Goal: Task Accomplishment & Management: Complete application form

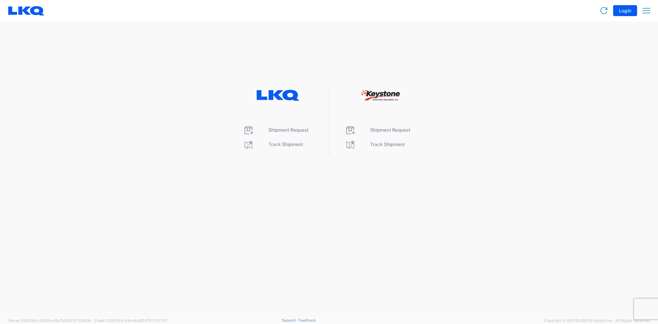
drag, startPoint x: 89, startPoint y: 41, endPoint x: 213, endPoint y: 63, distance: 125.7
click at [89, 41] on agx-landing-component "Shipment Request Track Shipment Shipment Request Track Shipment" at bounding box center [329, 169] width 658 height 296
click at [404, 129] on span "Shipment Request" at bounding box center [390, 129] width 40 height 5
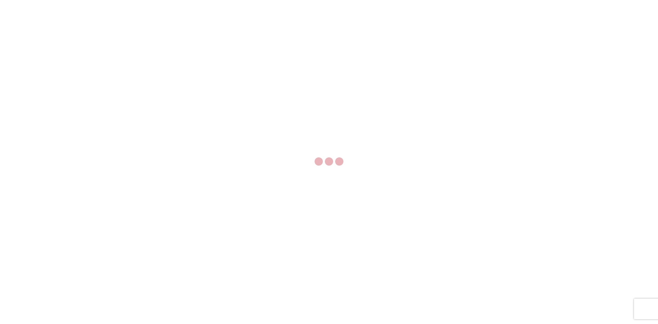
select select "FULL"
select select "LBS"
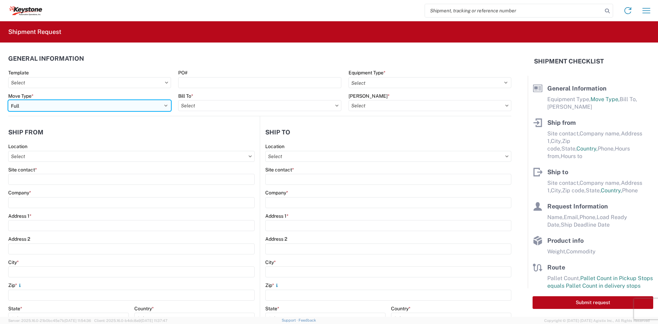
click at [140, 108] on select "Select Full Partial TL" at bounding box center [89, 105] width 163 height 11
select select "PARTIAL_TL"
click at [8, 100] on select "Select Full Partial TL" at bounding box center [89, 105] width 163 height 11
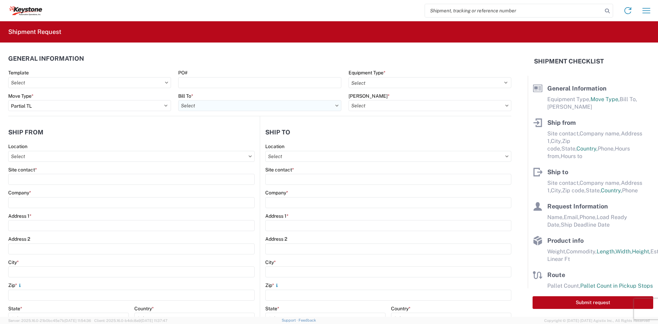
click at [203, 109] on input "Bill To *" at bounding box center [259, 105] width 163 height 11
type input "8401"
click at [216, 140] on div "8401 - [GEOGRAPHIC_DATA] - KAO Warehouse" at bounding box center [238, 136] width 120 height 11
type input "8401 - [GEOGRAPHIC_DATA] - KAO Warehouse"
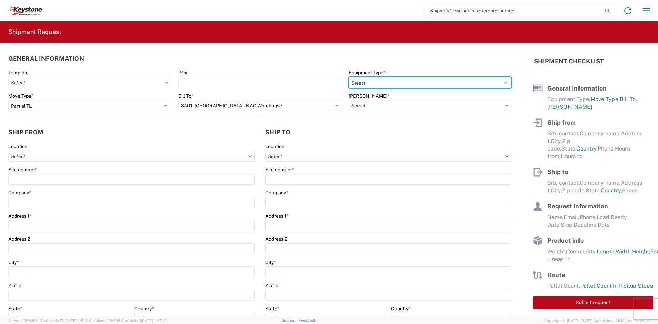
click at [422, 87] on select "Select 53’ Dry Van Flatbed Dropdeck (van) Lowboy (flatbed) Rail" at bounding box center [430, 82] width 163 height 11
select select "STDV"
click at [349, 77] on select "Select 53’ Dry Van Flatbed Dropdeck (van) Lowboy (flatbed) Rail" at bounding box center [430, 82] width 163 height 11
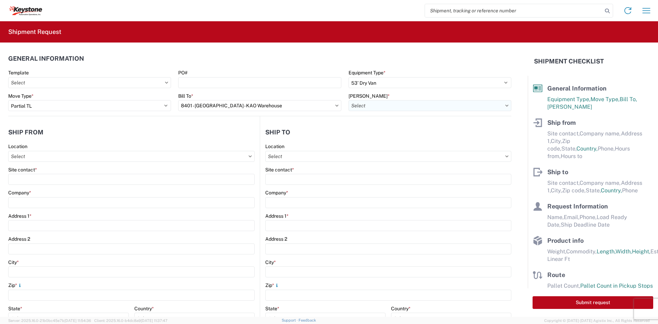
click at [397, 106] on input "[PERSON_NAME] *" at bounding box center [430, 105] width 163 height 11
type input "8401"
click at [388, 141] on div "8401-6300-66012-0000 - 8401 Transfers" at bounding box center [407, 136] width 120 height 11
type input "8401-6300-66012-0000 - 8401 Transfers, 8401-6300-66012-0000 - 8401 Transfers"
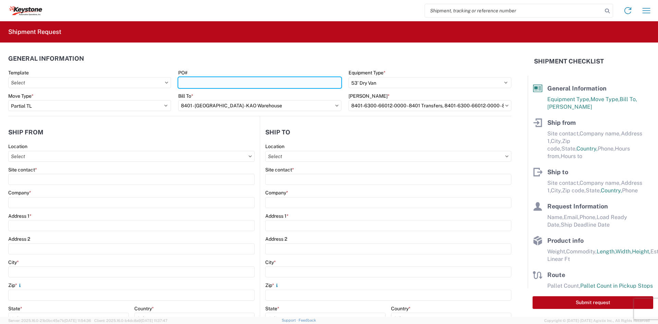
click at [229, 86] on input "PO#" at bounding box center [259, 82] width 163 height 11
paste input "2211734"
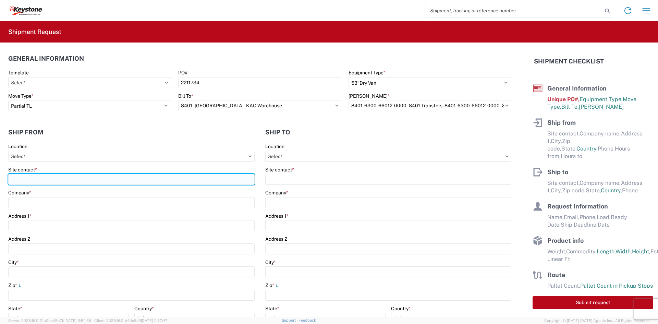
click at [96, 184] on input "Site contact *" at bounding box center [131, 179] width 247 height 11
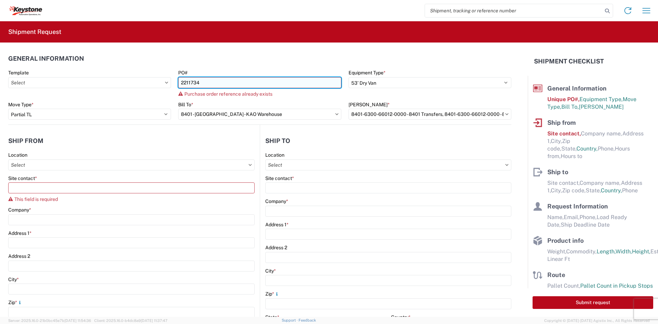
click at [230, 86] on input "2211734" at bounding box center [259, 82] width 163 height 11
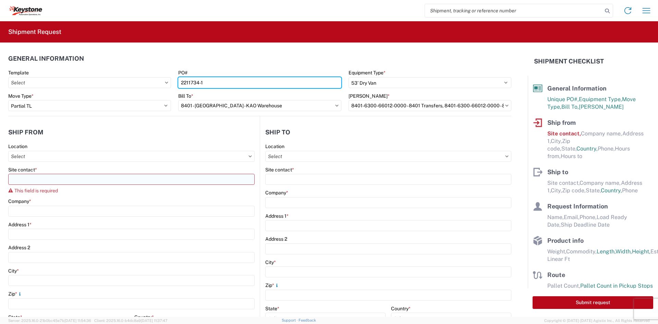
type input "2211734-1"
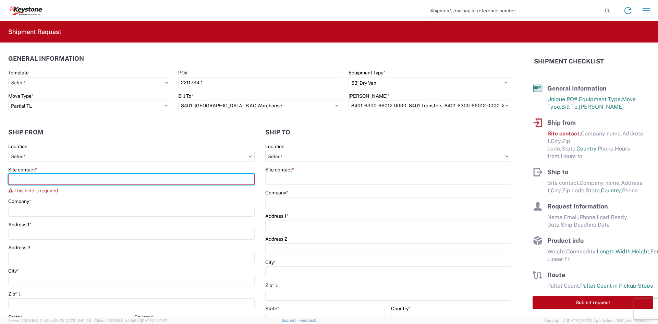
click at [75, 182] on input "Site contact *" at bounding box center [131, 179] width 247 height 11
type input "[PERSON_NAME]"
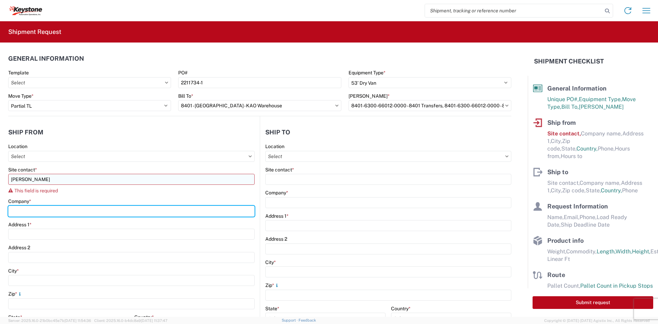
type input "Velarium Awnings"
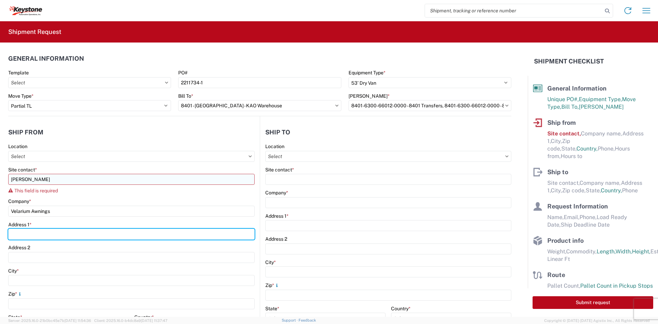
type input "[STREET_ADDRESS][PERSON_NAME]"
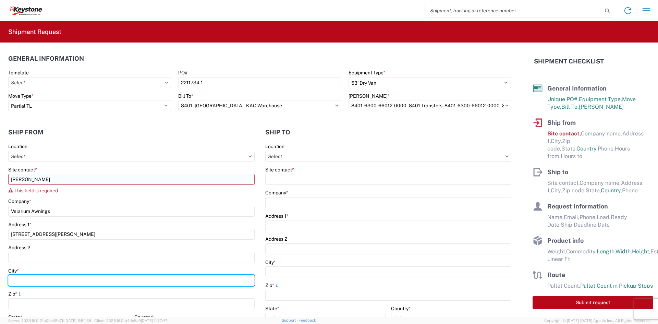
type input "Elkhart"
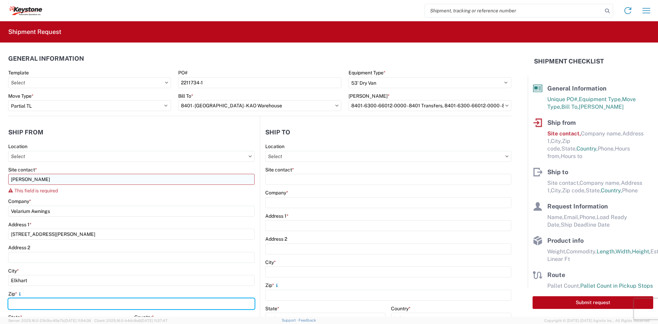
type input "46514"
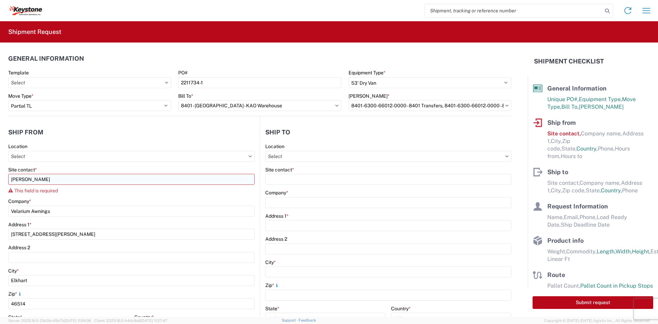
select select "IN"
type input "[EMAIL_ADDRESS][DOMAIN_NAME]"
type input "5745969410"
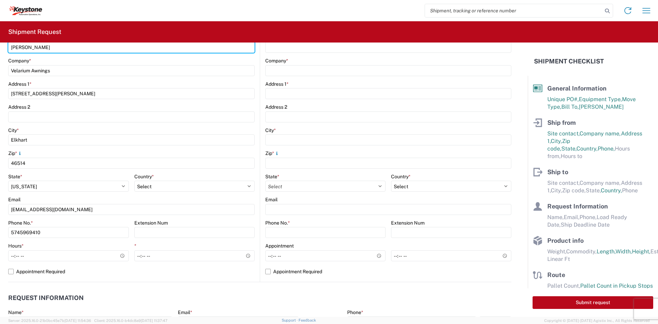
scroll to position [137, 0]
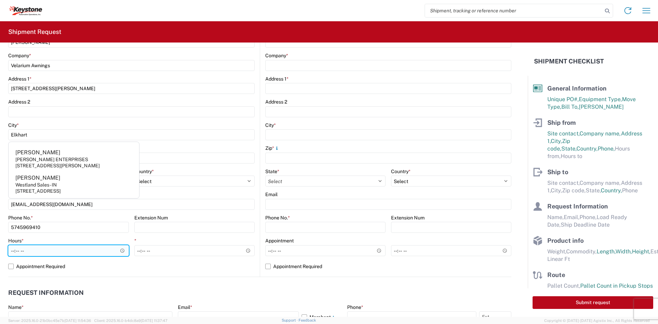
click at [13, 250] on input "Hours *" at bounding box center [68, 250] width 121 height 11
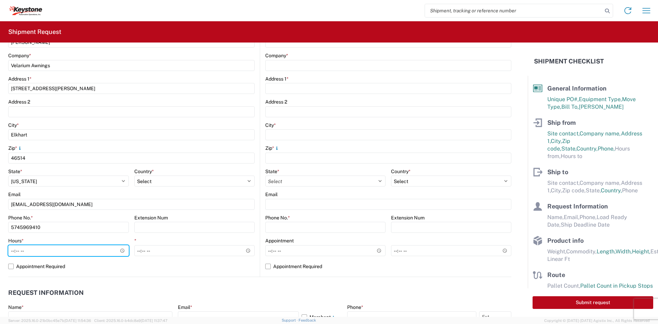
type input "05:00"
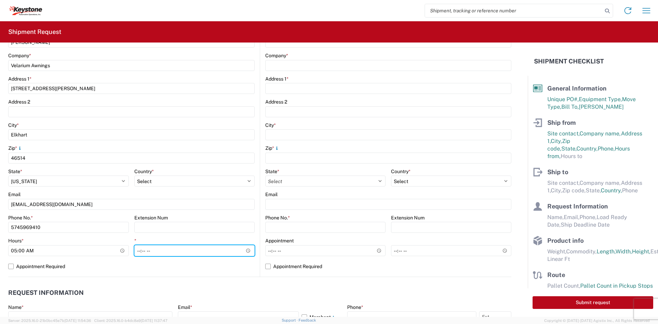
type input "14:00"
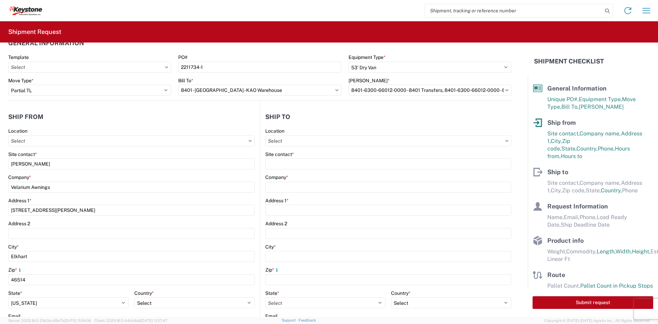
scroll to position [0, 0]
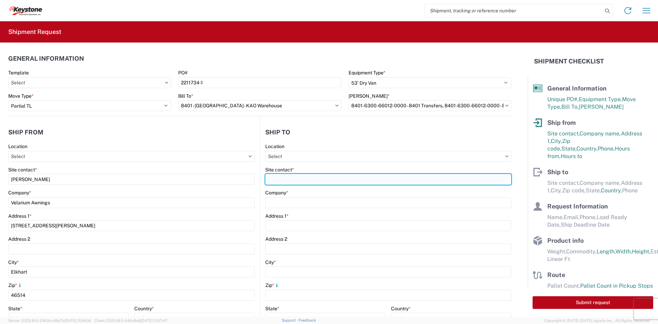
click at [298, 181] on input "Site contact *" at bounding box center [388, 179] width 246 height 11
click at [344, 177] on input "Site contact *" at bounding box center [388, 179] width 246 height 11
paste input "KEYSTONE AUTOMOTIVE OPERATIONS"
type input "KEYSTONE AUTOMOTIVE OPERATIONS"
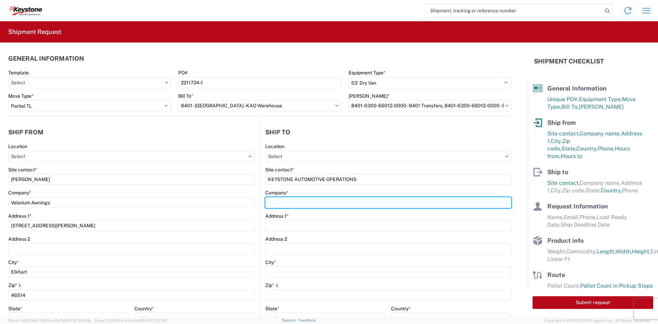
click at [273, 202] on input "Company *" at bounding box center [388, 202] width 246 height 11
paste input "KEYSTONE AUTOMOTIVE OPERATIONS"
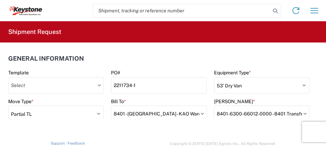
type input "KEYSTONE AUTOMOTIVE OPERATIONS"
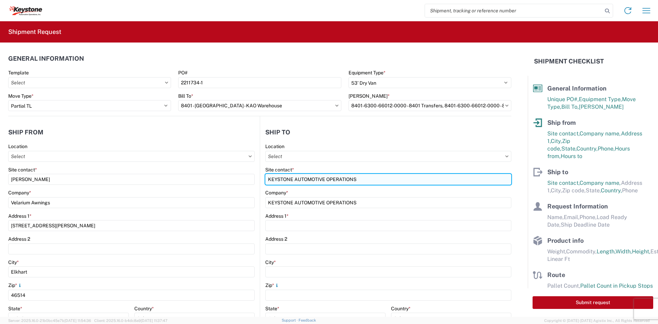
click at [367, 181] on input "KEYSTONE AUTOMOTIVE OPERATIONS" at bounding box center [388, 179] width 246 height 11
paste input "[PERSON_NAME]"
type input "[PERSON_NAME]"
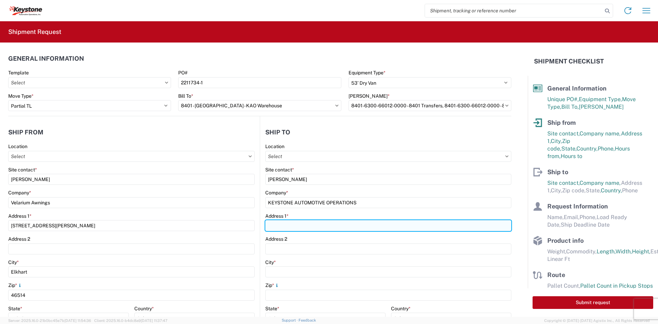
click at [306, 226] on input "Address 1 *" at bounding box center [388, 225] width 246 height 11
paste input "[STREET_ADDRESS]"
type input "[STREET_ADDRESS]"
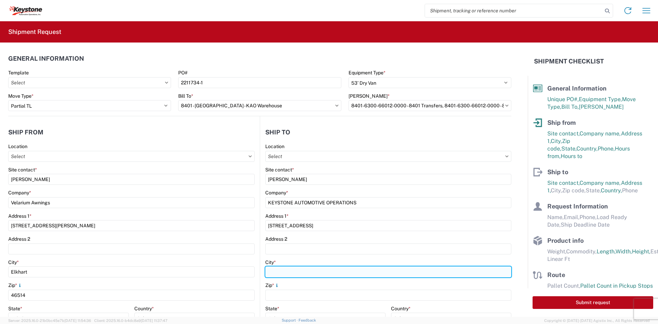
click at [292, 273] on input "City *" at bounding box center [388, 271] width 246 height 11
type input "[PERSON_NAME]"
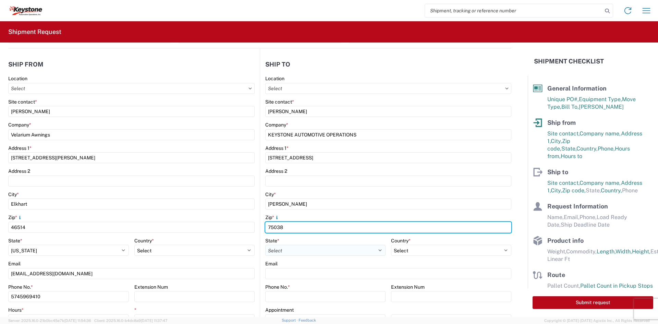
scroll to position [69, 0]
type input "75038"
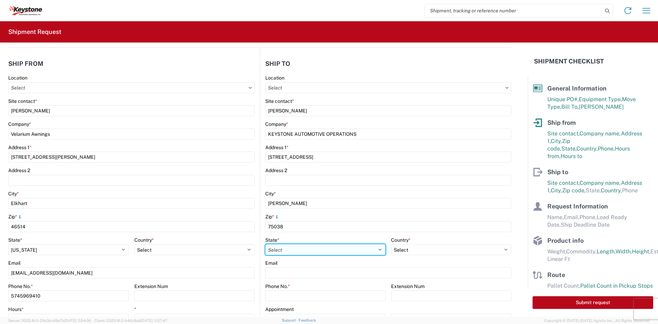
click at [304, 249] on select "Select [US_STATE] [US_STATE] [US_STATE] [US_STATE] Armed Forces Americas Armed …" at bounding box center [325, 249] width 120 height 11
select select "[GEOGRAPHIC_DATA]"
click at [304, 249] on select "Select [US_STATE] [US_STATE] [US_STATE] [US_STATE] Armed Forces Americas Armed …" at bounding box center [325, 249] width 120 height 11
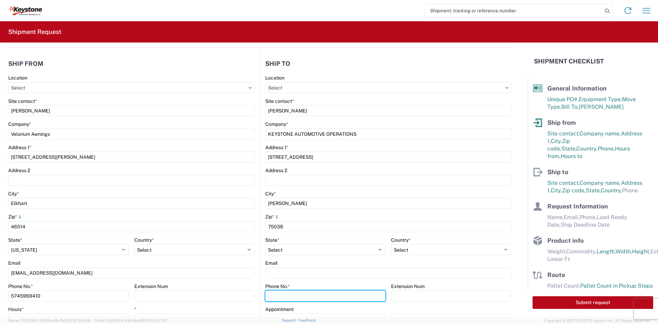
click at [273, 297] on input "Phone No. *" at bounding box center [325, 295] width 120 height 11
paste input "[PHONE_NUMBER]"
type input "[PHONE_NUMBER]"
click at [330, 284] on div "Phone No. *" at bounding box center [325, 286] width 120 height 6
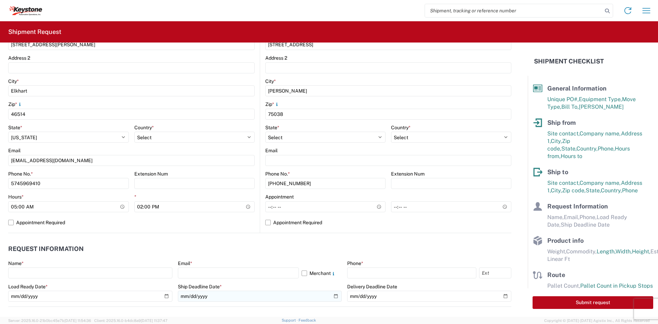
scroll to position [206, 0]
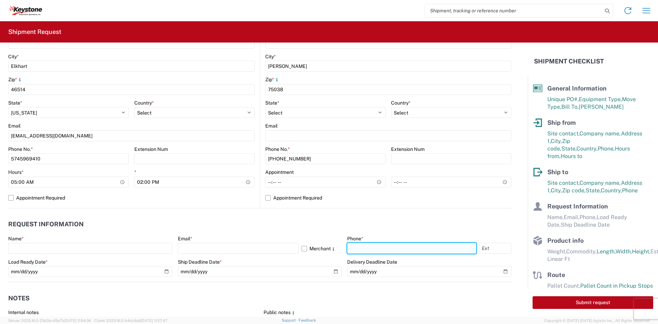
click at [357, 244] on input "text" at bounding box center [411, 248] width 129 height 11
paste input "[PHONE_NUMBER]"
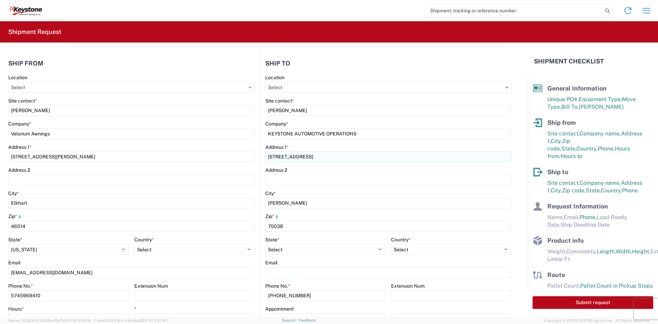
scroll to position [69, 0]
type input "[PHONE_NUMBER]"
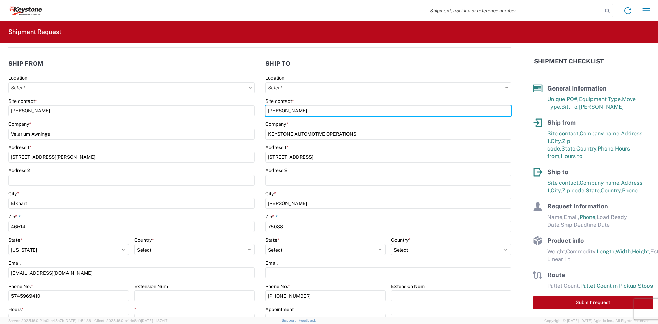
drag, startPoint x: 315, startPoint y: 112, endPoint x: 224, endPoint y: 123, distance: 92.0
click at [224, 123] on div "Ship from Location Site contact * [PERSON_NAME] Company * Velarium Awnings Addr…" at bounding box center [259, 197] width 503 height 298
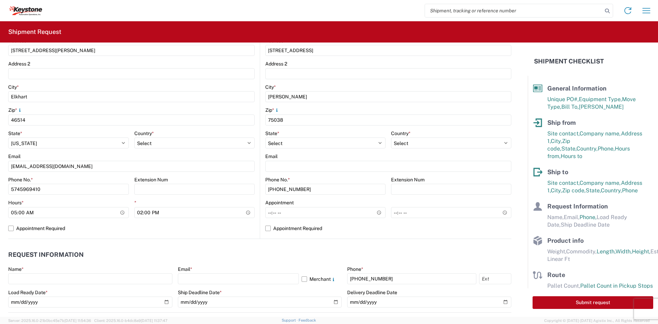
scroll to position [206, 0]
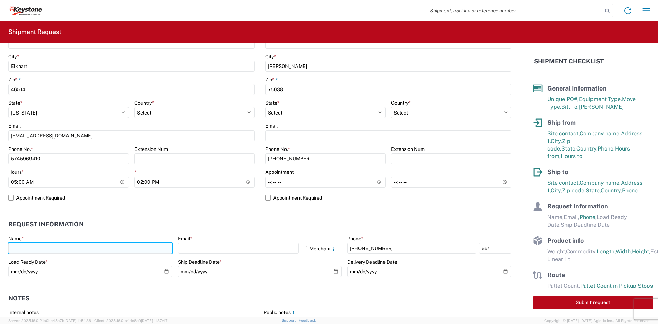
click at [91, 252] on input "text" at bounding box center [90, 248] width 164 height 11
paste input "[PERSON_NAME]"
type input "[PERSON_NAME]"
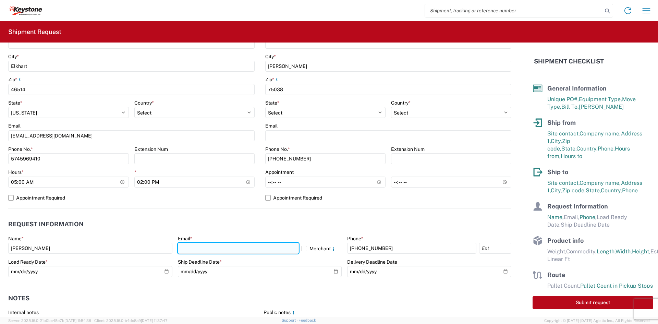
click at [249, 250] on input "text" at bounding box center [238, 248] width 121 height 11
paste input "[EMAIL_ADDRESS][DOMAIN_NAME]"
drag, startPoint x: 250, startPoint y: 248, endPoint x: 212, endPoint y: 249, distance: 38.1
click at [212, 249] on input "[EMAIL_ADDRESS][DOMAIN_NAME]" at bounding box center [238, 248] width 121 height 11
type input "[EMAIL_ADDRESS][DOMAIN_NAME]"
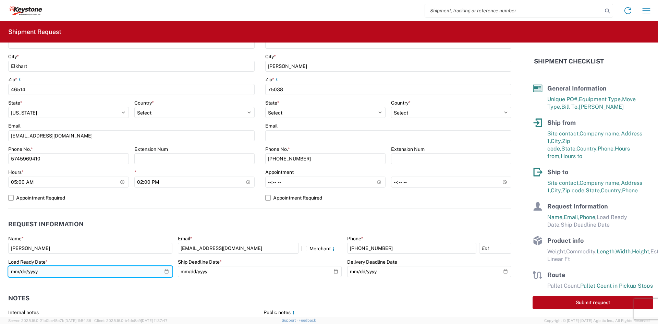
click at [166, 274] on input "date" at bounding box center [90, 271] width 164 height 11
type input "[DATE]"
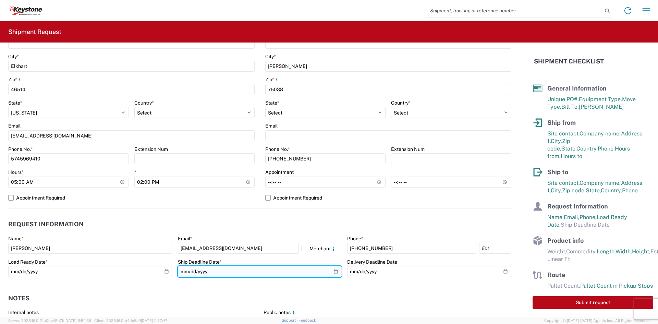
drag, startPoint x: 334, startPoint y: 273, endPoint x: 287, endPoint y: 271, distance: 46.7
click at [334, 273] on input "date" at bounding box center [260, 271] width 164 height 11
type input "[DATE]"
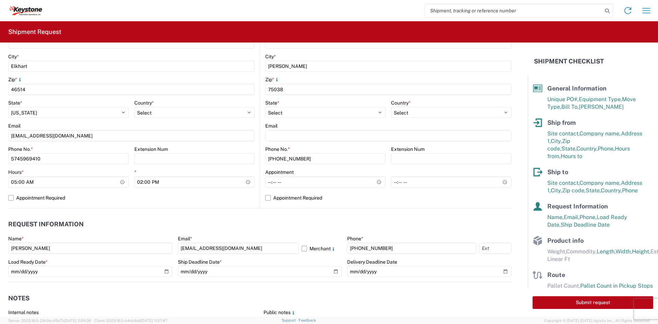
click at [260, 287] on agx-notes "Notes Internal notes Public notes Quote only" at bounding box center [259, 319] width 503 height 74
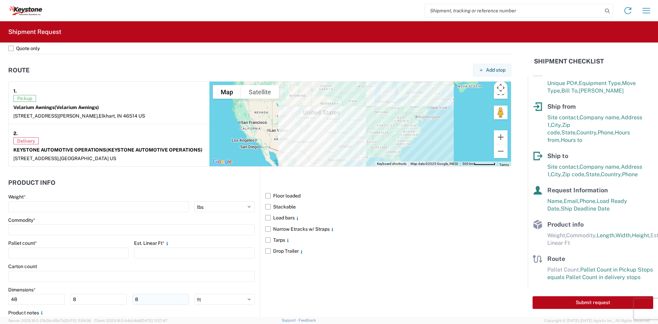
scroll to position [548, 0]
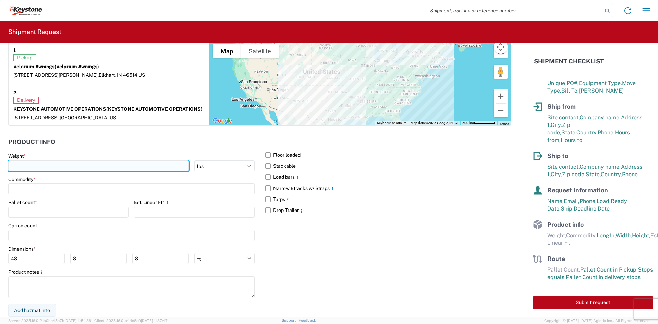
click at [65, 165] on input "number" at bounding box center [98, 165] width 181 height 11
type input "170"
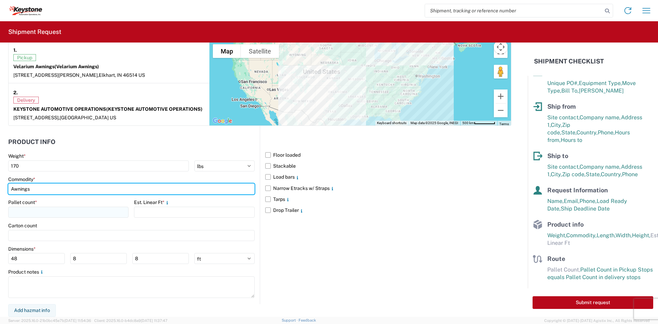
type input "Awnings"
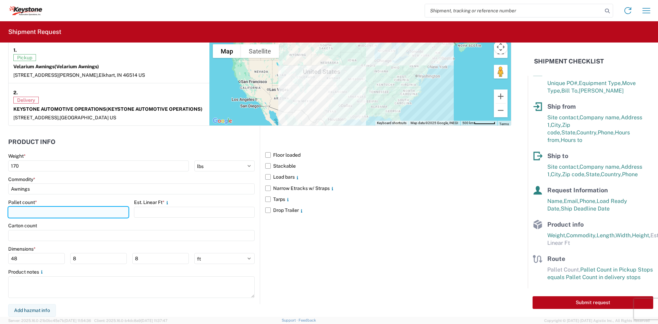
click at [52, 214] on input "number" at bounding box center [68, 212] width 120 height 11
type input "1"
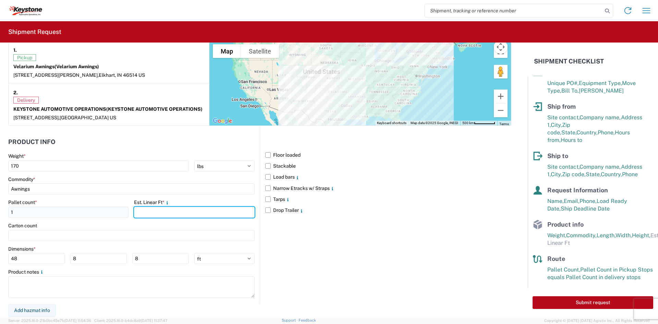
type input "9"
type input "10"
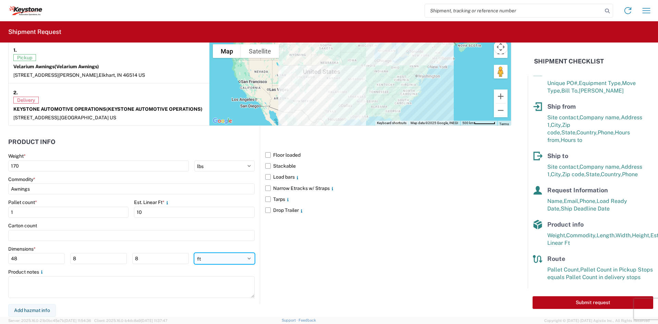
click at [235, 263] on select "ft in cm" at bounding box center [224, 258] width 60 height 11
select select "IN"
click at [194, 253] on select "ft in cm" at bounding box center [224, 258] width 60 height 11
type input "576"
type input "96"
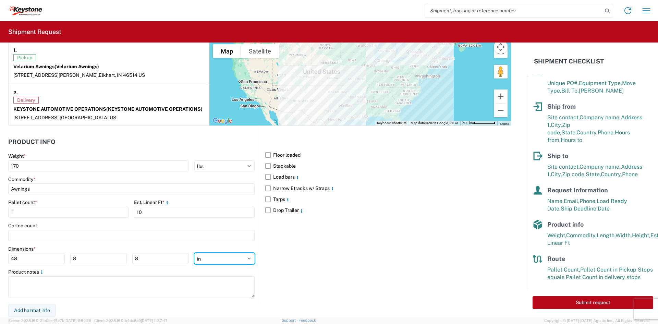
type input "96"
click at [12, 256] on input "576" at bounding box center [36, 258] width 57 height 11
type input "108"
type input "44"
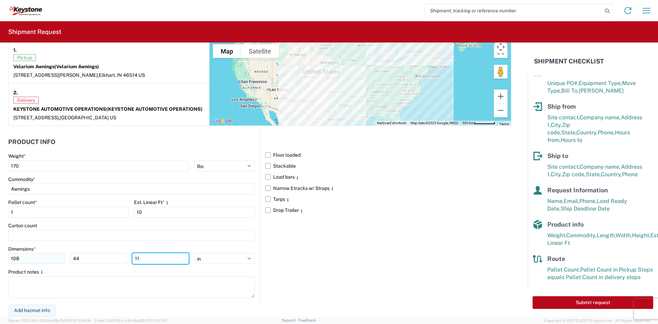
type input "11"
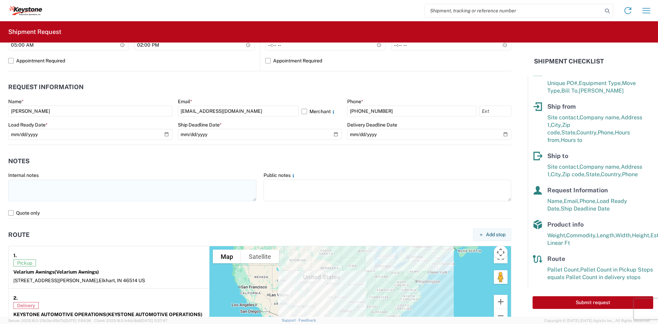
scroll to position [343, 0]
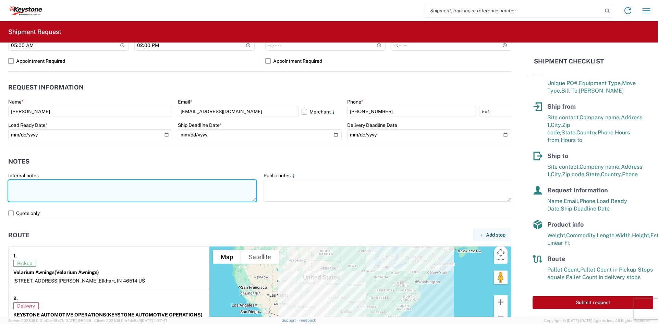
click at [103, 191] on textarea at bounding box center [132, 191] width 248 height 22
drag, startPoint x: 36, startPoint y: 196, endPoint x: -2, endPoint y: 178, distance: 41.9
click at [0, 178] on html "Home Shipment request Shipment tracking Shipment Request General Information Te…" at bounding box center [329, 162] width 658 height 324
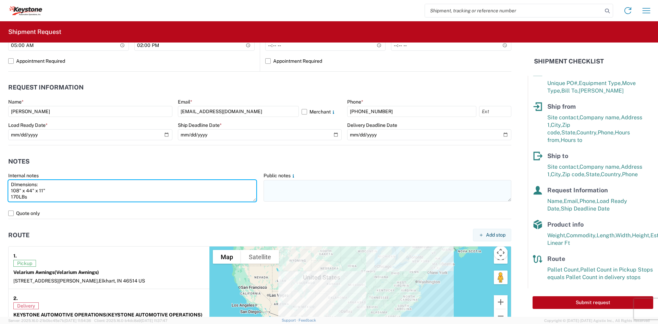
type textarea "DImensions: 108" x 44" x 11" 170LBs"
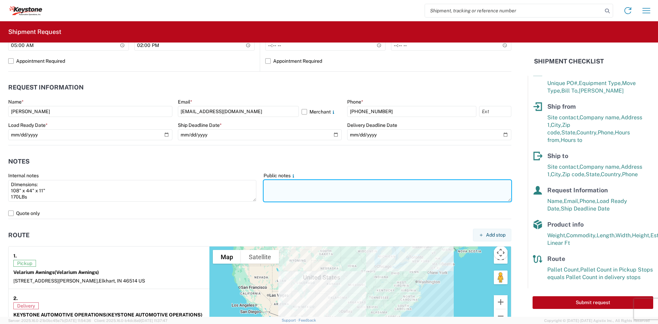
click at [383, 198] on textarea at bounding box center [388, 191] width 248 height 22
paste textarea "DImensions: 108" x 44" x 11" 170LBs"
type textarea "DImensions: 108" x 44" x 11" 170LBs"
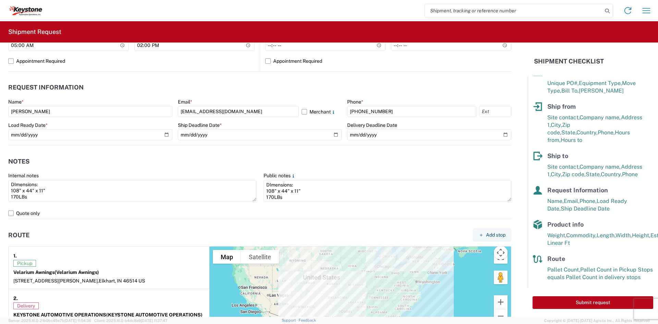
click at [214, 208] on label "Quote only" at bounding box center [259, 213] width 503 height 11
click at [0, 0] on input "Quote only" at bounding box center [0, 0] width 0 height 0
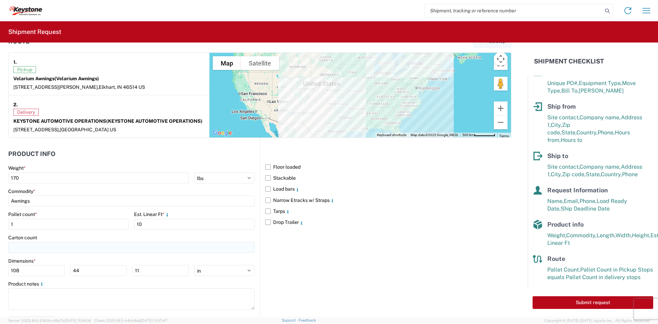
scroll to position [548, 0]
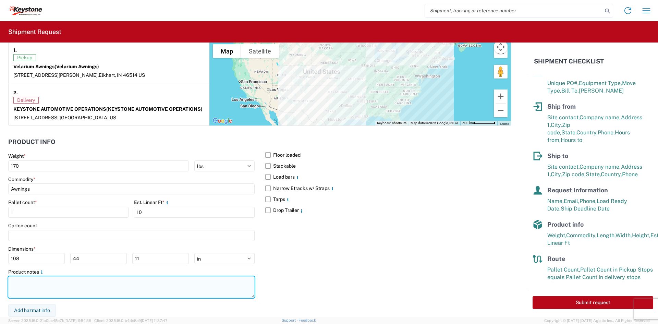
click at [105, 292] on textarea at bounding box center [131, 287] width 247 height 22
paste textarea "DImensions: 108" x 44" x 11" 170LBs"
type textarea "DImensions: 108" x 44" x 11" 170LBs"
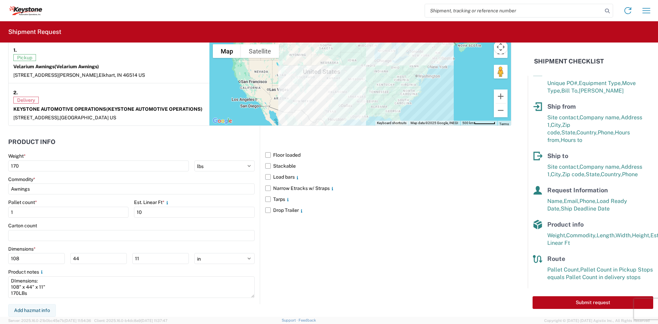
click at [404, 290] on div "Floor loaded Stackable Load bars Narrow Etracks w/ Straps Tarps Drop Trailer" at bounding box center [386, 215] width 252 height 178
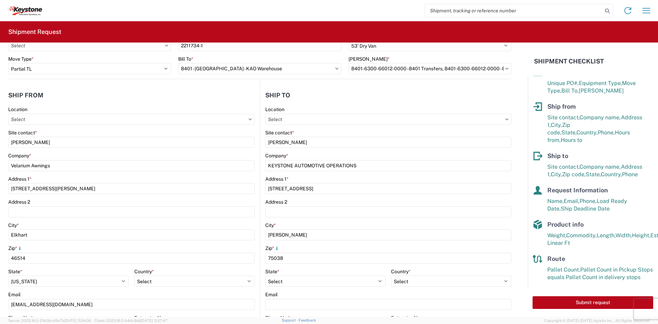
scroll to position [0, 0]
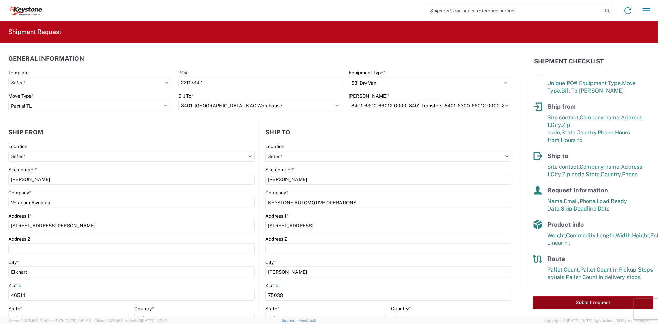
click at [591, 302] on button "Submit request" at bounding box center [593, 302] width 121 height 13
select select "US"
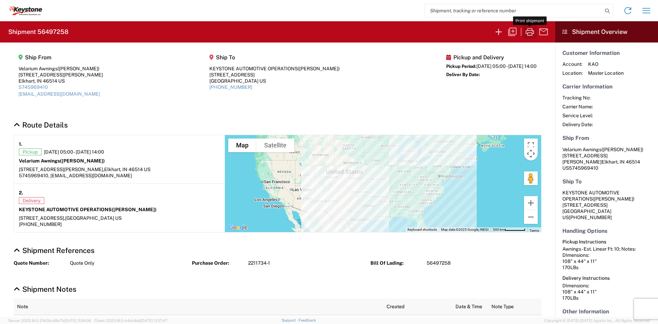
click at [528, 35] on icon "button" at bounding box center [530, 32] width 8 height 8
